Goal: Information Seeking & Learning: Learn about a topic

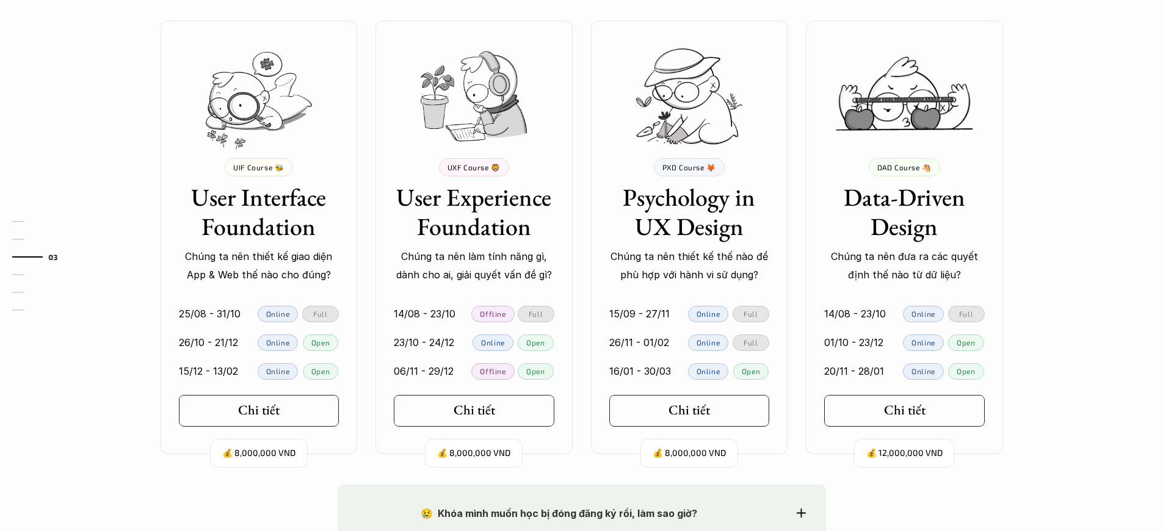
click at [258, 266] on p "Chúng ta nên thiết kế giao diện App & Web thế nào cho đúng?" at bounding box center [259, 265] width 161 height 37
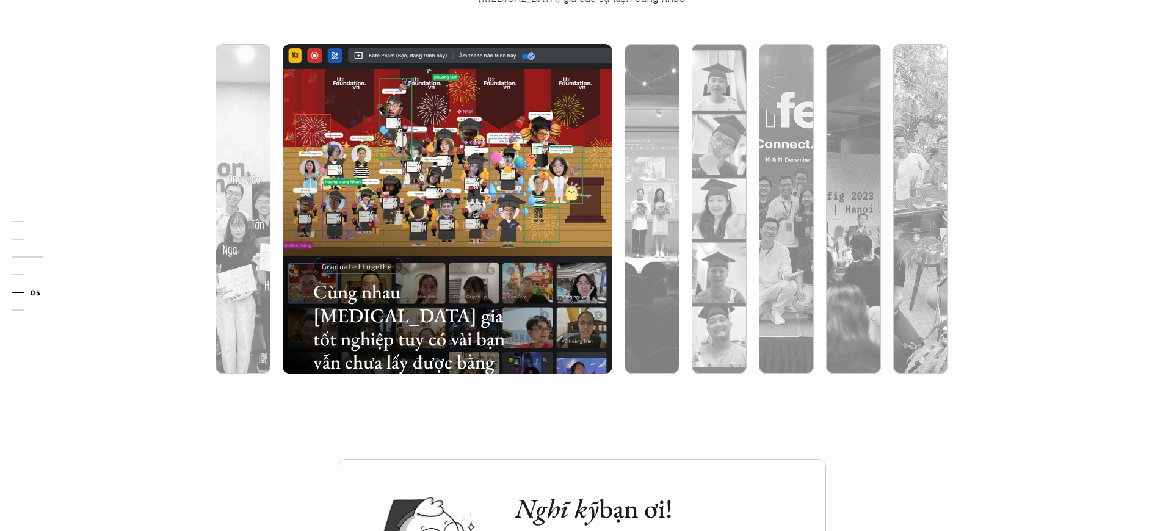
scroll to position [1119, 0]
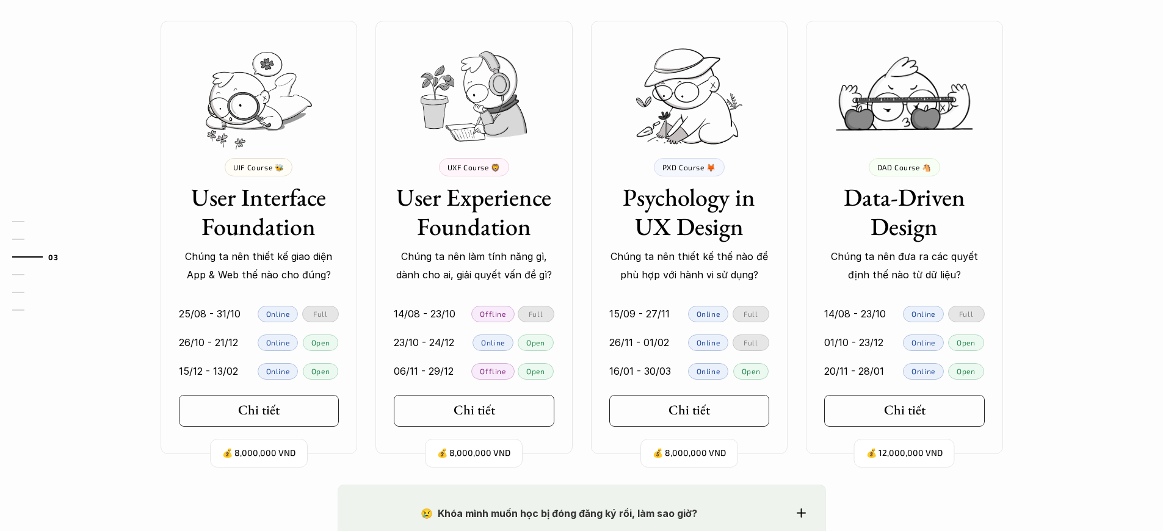
click at [258, 266] on p "Chúng ta nên thiết kế giao diện App & Web thế nào cho đúng?" at bounding box center [259, 265] width 161 height 37
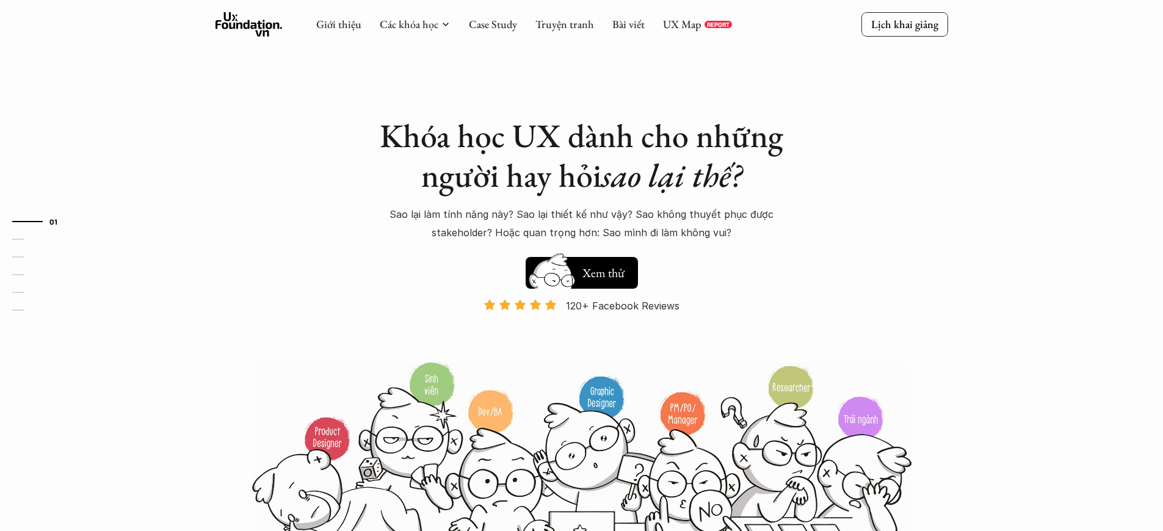
click at [623, 306] on p "120+ Facebook Reviews" at bounding box center [623, 306] width 114 height 18
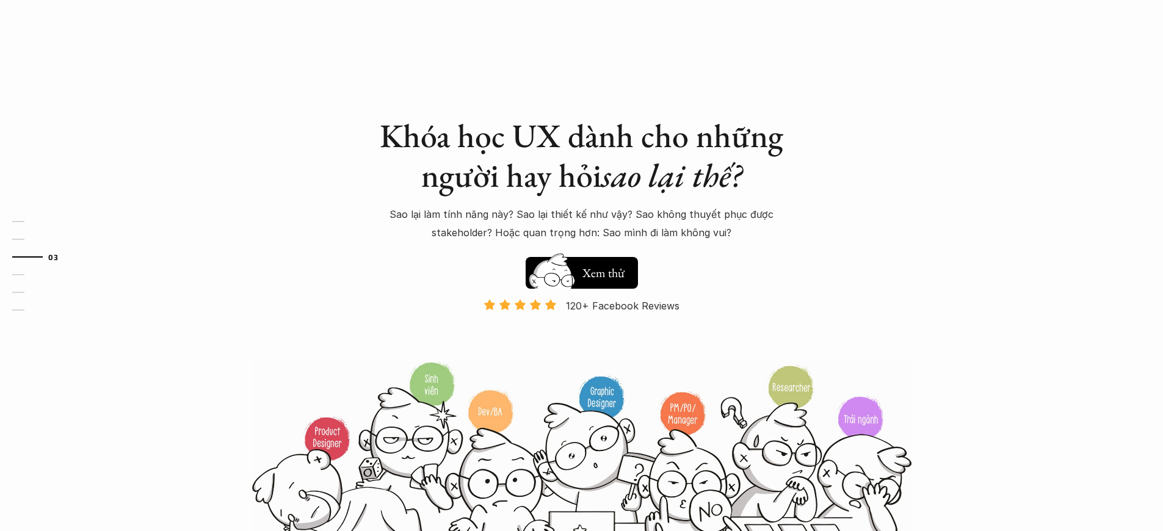
scroll to position [1119, 0]
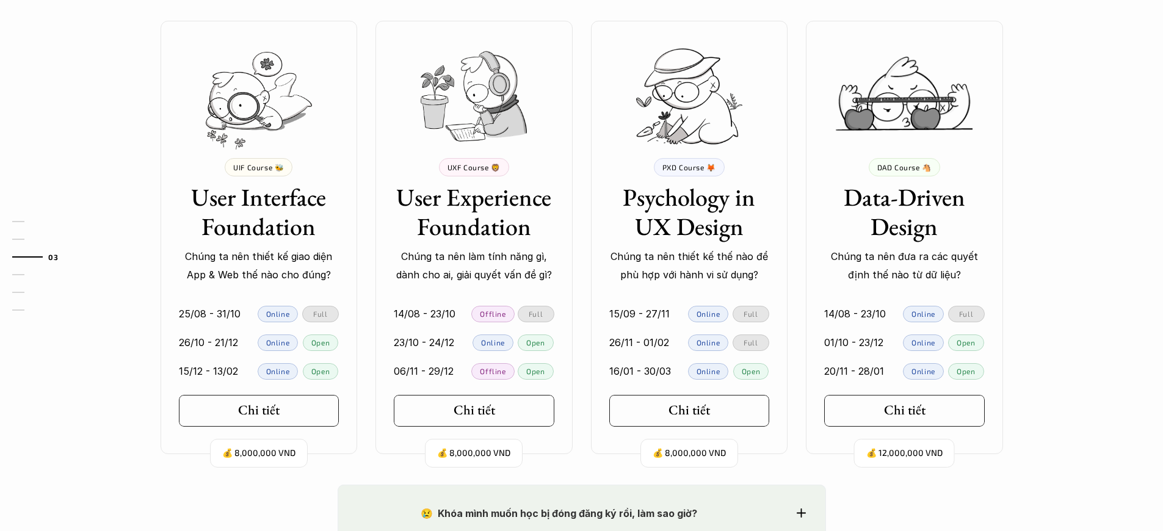
click at [258, 266] on p "Chúng ta nên thiết kế giao diện App & Web thế nào cho đúng?" at bounding box center [259, 265] width 161 height 37
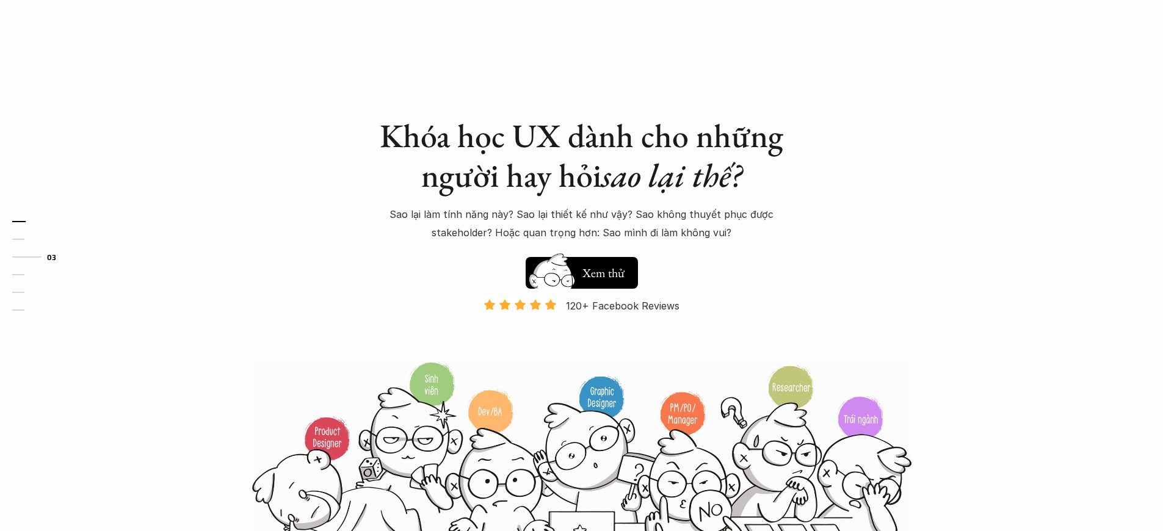
scroll to position [1119, 0]
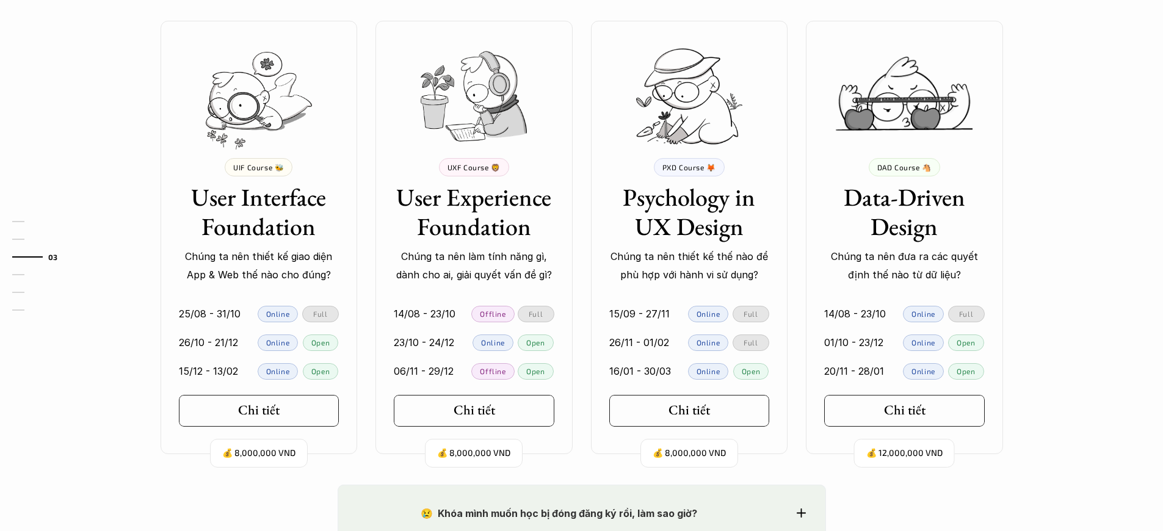
click at [258, 266] on p "Chúng ta nên thiết kế giao diện App & Web thế nào cho đúng?" at bounding box center [259, 265] width 161 height 37
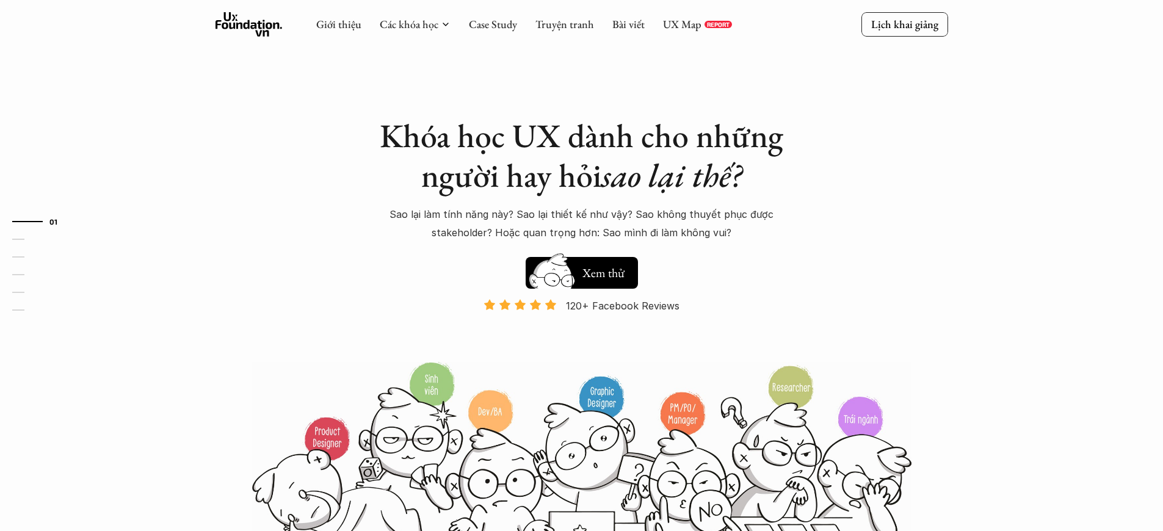
click at [623, 306] on p "120+ Facebook Reviews" at bounding box center [623, 306] width 114 height 18
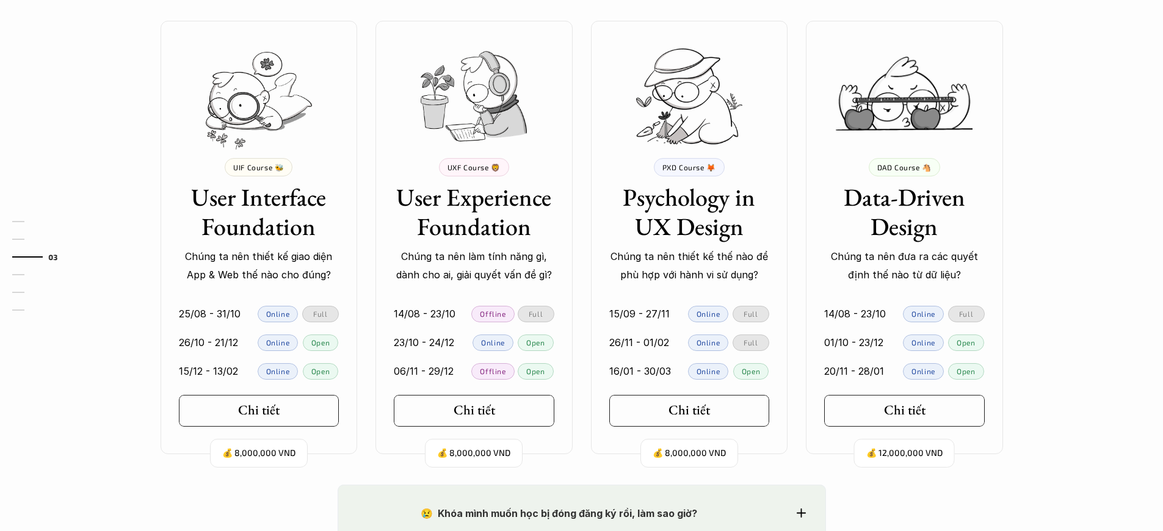
click at [258, 266] on p "Chúng ta nên thiết kế giao diện App & Web thế nào cho đúng?" at bounding box center [259, 265] width 161 height 37
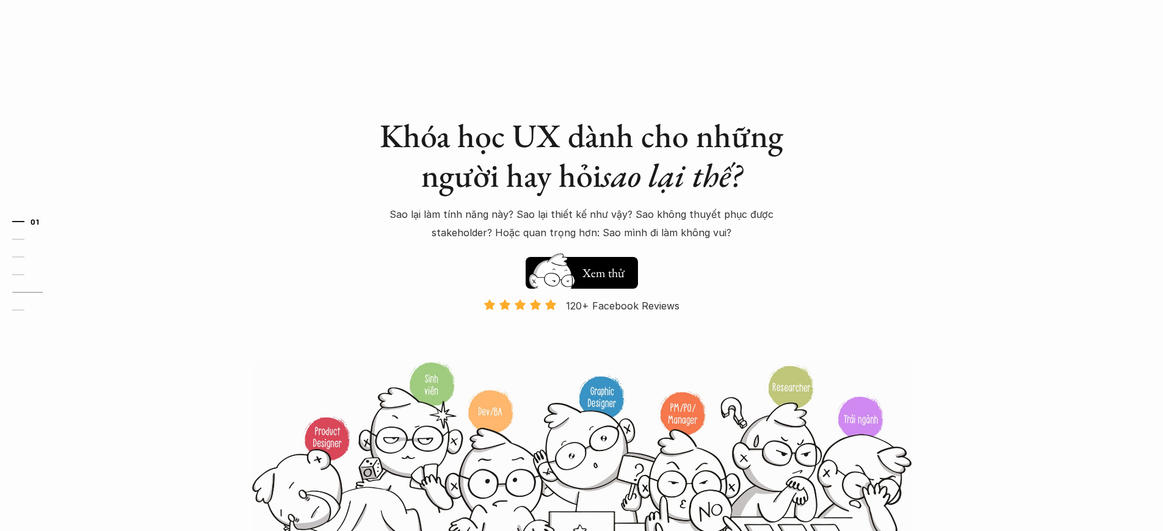
scroll to position [3272, 0]
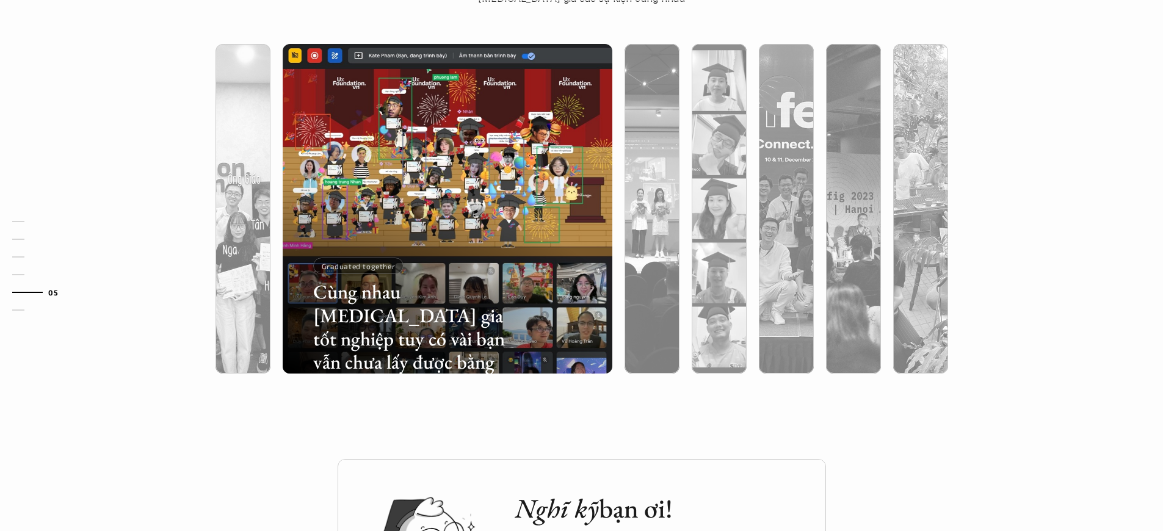
scroll to position [1119, 0]
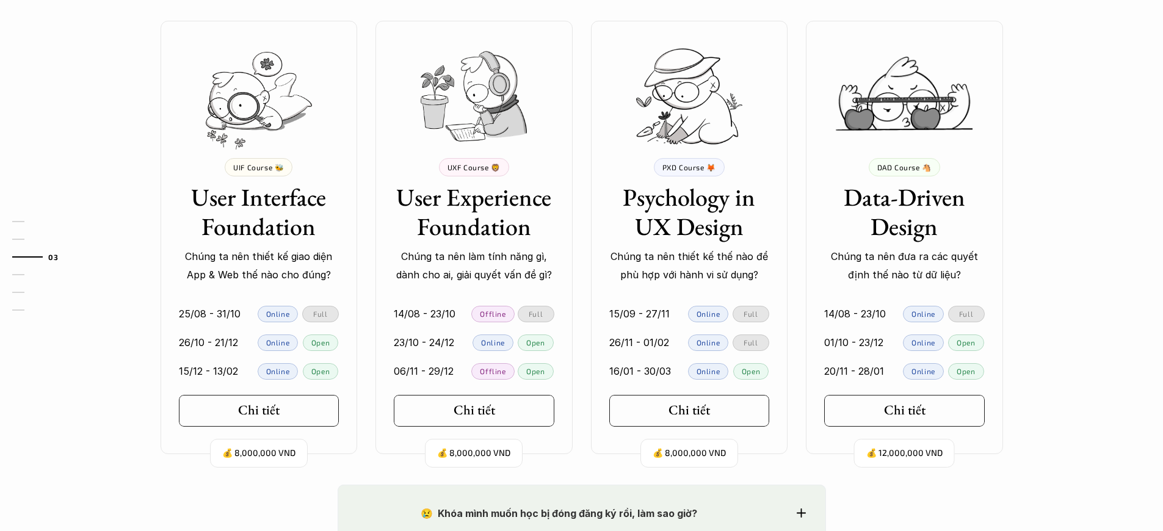
click at [258, 266] on p "Chúng ta nên thiết kế giao diện App & Web thế nào cho đúng?" at bounding box center [259, 265] width 161 height 37
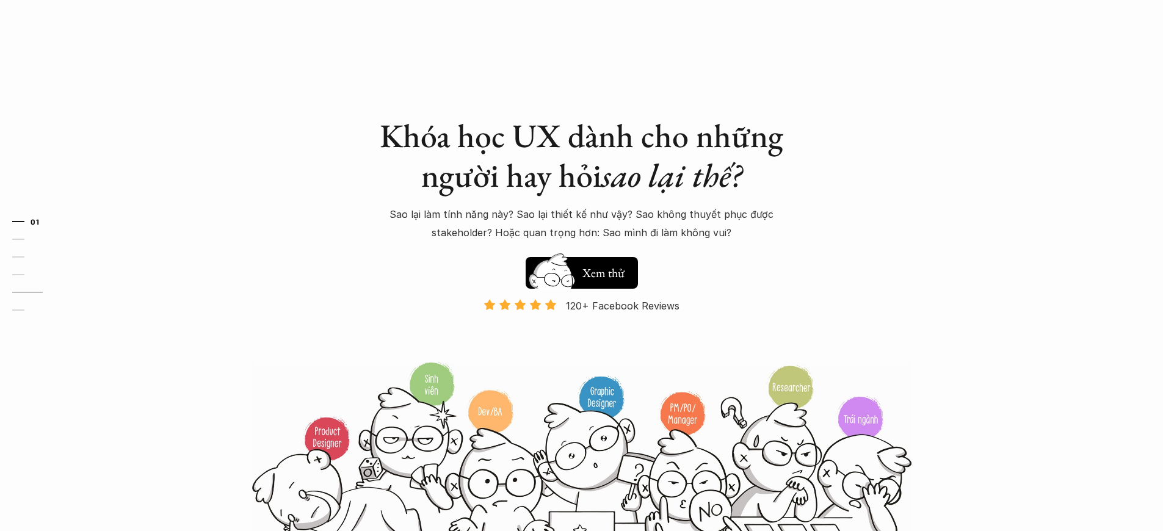
scroll to position [3272, 0]
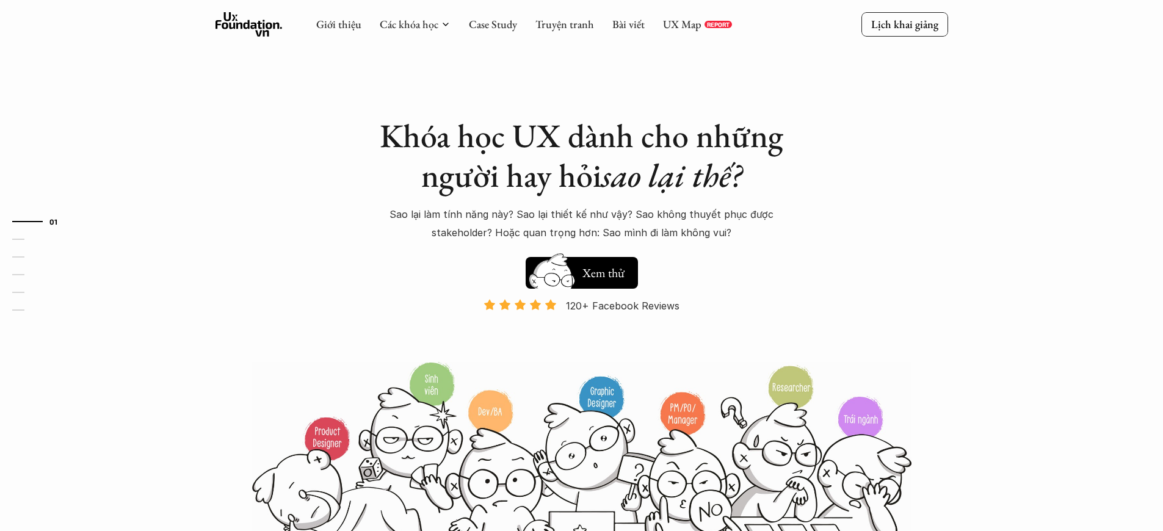
click at [623, 306] on p "120+ Facebook Reviews" at bounding box center [623, 306] width 114 height 18
